Goal: Navigation & Orientation: Find specific page/section

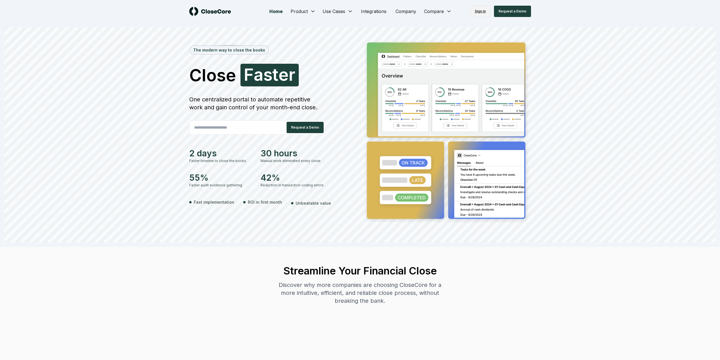
click at [482, 11] on link "Sign in" at bounding box center [480, 11] width 21 height 11
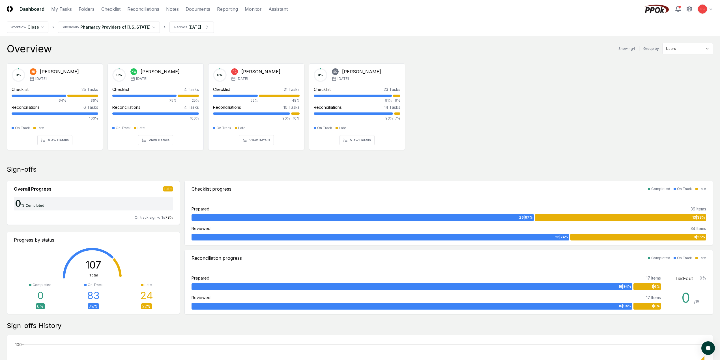
drag, startPoint x: 226, startPoint y: 118, endPoint x: 435, endPoint y: 101, distance: 209.8
click at [435, 101] on div "0 % BR [PERSON_NAME] [DATE] Checklist 25 Tasks 64% 36% Reconciliations 6 Tasks …" at bounding box center [360, 106] width 720 height 95
click at [183, 29] on html "CloseCore Dashboard My Tasks Folders Checklist Reconciliations Notes Documents …" at bounding box center [360, 328] width 720 height 656
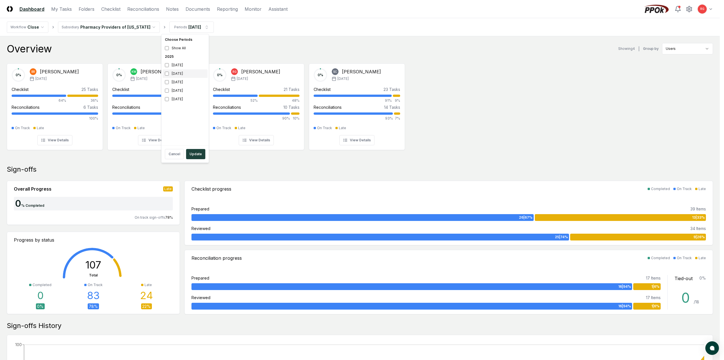
click at [171, 76] on div "[DATE]" at bounding box center [185, 73] width 45 height 8
click at [171, 81] on div "[DATE]" at bounding box center [185, 82] width 45 height 8
click at [193, 154] on button "Update" at bounding box center [195, 154] width 19 height 10
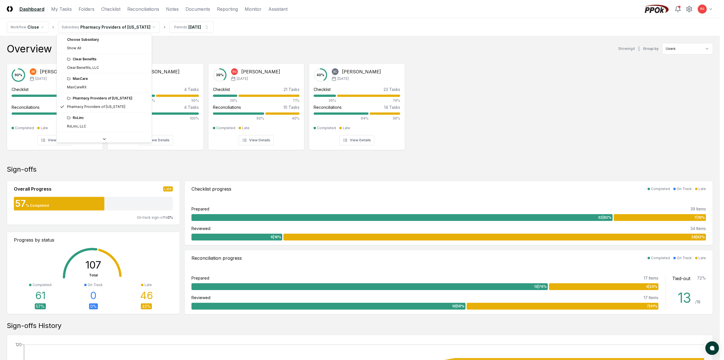
click at [113, 29] on html "CloseCore Dashboard My Tasks Folders Checklist Reconciliations Notes Documents …" at bounding box center [362, 328] width 724 height 656
click at [270, 55] on html "CloseCore Dashboard My Tasks Folders Checklist Reconciliations Notes Documents …" at bounding box center [362, 328] width 724 height 656
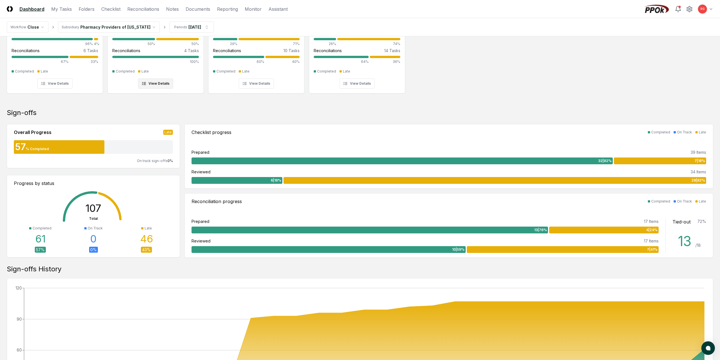
scroll to position [85, 0]
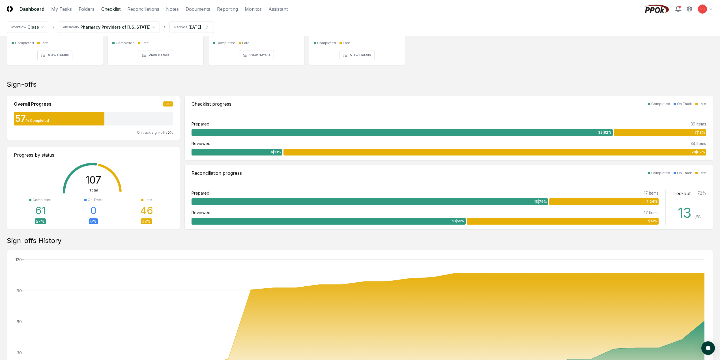
click at [110, 10] on link "Checklist" at bounding box center [110, 9] width 19 height 7
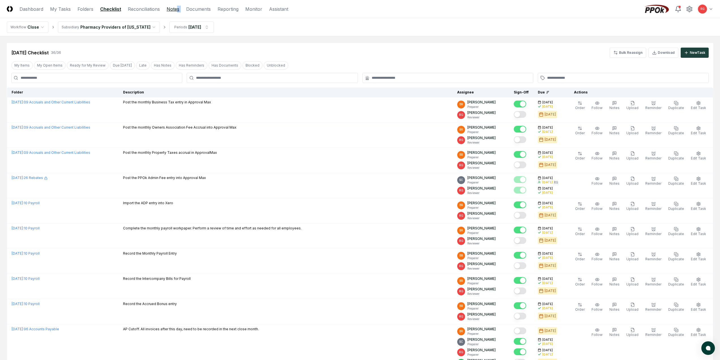
drag, startPoint x: 183, startPoint y: 10, endPoint x: 174, endPoint y: 10, distance: 8.8
click at [174, 10] on nav "CloseCore Dashboard My Tasks Folders Checklist Reconciliations Notes Documents …" at bounding box center [148, 9] width 282 height 7
click at [174, 10] on link "Notes" at bounding box center [173, 9] width 13 height 7
